Goal: Use online tool/utility: Use online tool/utility

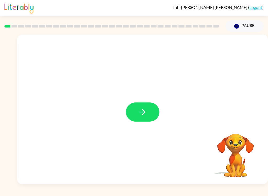
click at [153, 106] on button "button" at bounding box center [143, 111] width 34 height 19
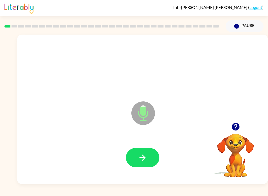
click at [148, 161] on button "button" at bounding box center [143, 157] width 34 height 19
click at [146, 159] on icon "button" at bounding box center [142, 157] width 9 height 9
click at [153, 164] on button "button" at bounding box center [143, 157] width 34 height 19
click at [151, 163] on button "button" at bounding box center [143, 157] width 34 height 19
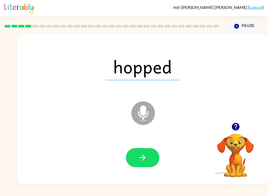
click at [151, 163] on button "button" at bounding box center [143, 157] width 34 height 19
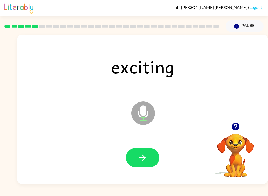
click at [137, 160] on button "button" at bounding box center [143, 157] width 34 height 19
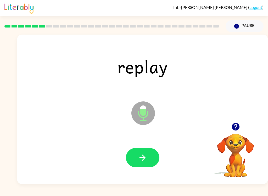
click at [151, 162] on button "button" at bounding box center [143, 157] width 34 height 19
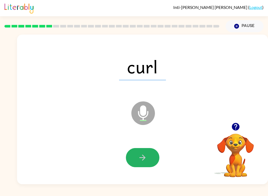
click at [153, 161] on button "button" at bounding box center [143, 157] width 34 height 19
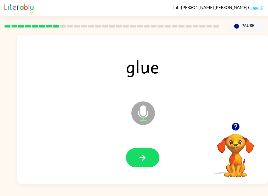
click at [143, 166] on button "button" at bounding box center [143, 157] width 34 height 19
click at [152, 160] on button "button" at bounding box center [143, 157] width 34 height 19
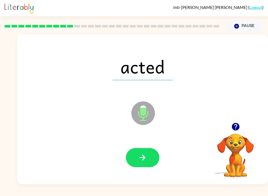
click at [151, 164] on button "button" at bounding box center [143, 157] width 34 height 19
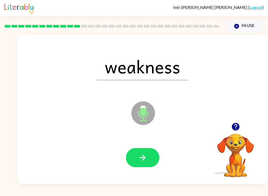
click at [155, 161] on button "button" at bounding box center [143, 157] width 34 height 19
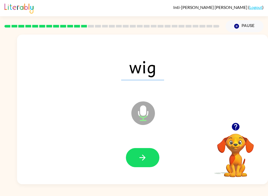
click at [139, 162] on button "button" at bounding box center [143, 157] width 34 height 19
click at [134, 167] on button "button" at bounding box center [143, 157] width 34 height 19
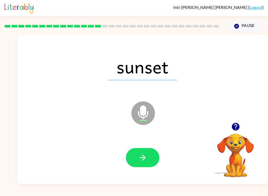
click at [143, 164] on button "button" at bounding box center [143, 157] width 34 height 19
click at [144, 163] on button "button" at bounding box center [143, 157] width 34 height 19
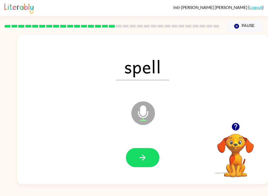
click at [140, 163] on button "button" at bounding box center [143, 157] width 34 height 19
click at [145, 167] on button "button" at bounding box center [143, 157] width 34 height 19
click at [134, 162] on button "button" at bounding box center [143, 157] width 34 height 19
click at [137, 156] on button "button" at bounding box center [143, 157] width 34 height 19
click at [140, 161] on icon "button" at bounding box center [142, 157] width 9 height 9
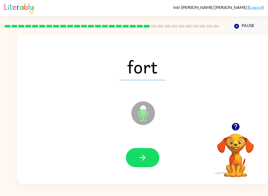
click at [137, 163] on button "button" at bounding box center [143, 157] width 34 height 19
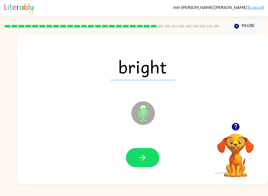
click at [133, 160] on button "button" at bounding box center [143, 157] width 34 height 19
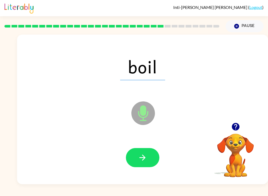
click at [133, 168] on div at bounding box center [142, 157] width 241 height 43
click at [132, 154] on button "button" at bounding box center [143, 157] width 34 height 19
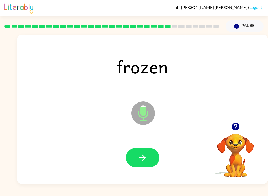
click at [132, 155] on button "button" at bounding box center [143, 157] width 34 height 19
click at [133, 162] on button "button" at bounding box center [143, 157] width 34 height 19
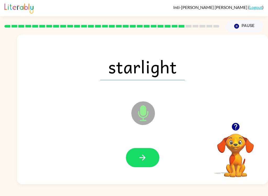
click at [137, 167] on button "button" at bounding box center [143, 157] width 34 height 19
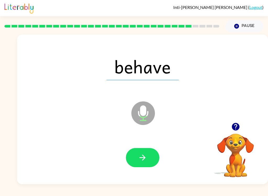
click at [139, 173] on div at bounding box center [142, 157] width 241 height 43
click at [130, 166] on button "button" at bounding box center [143, 157] width 34 height 19
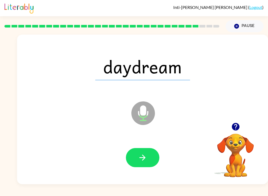
click at [143, 158] on icon "button" at bounding box center [143, 158] width 6 height 6
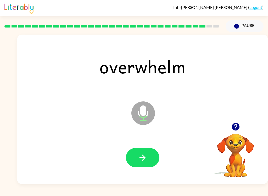
click at [128, 158] on button "button" at bounding box center [143, 157] width 34 height 19
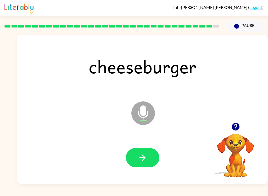
click at [138, 161] on button "button" at bounding box center [143, 157] width 34 height 19
